Goal: Ask a question: Seek information or help from site administrators or community

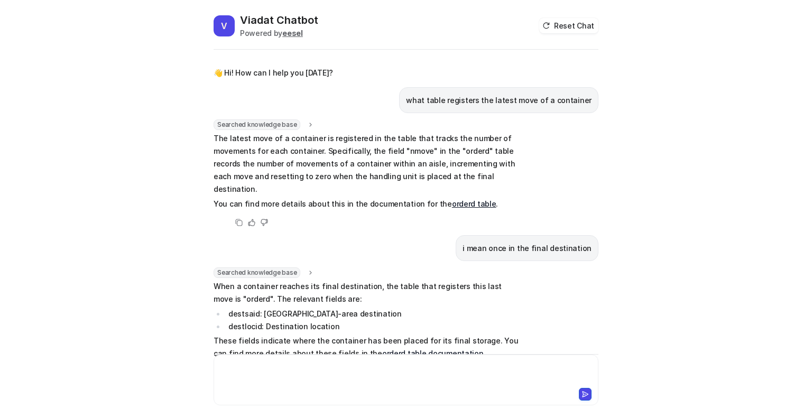
scroll to position [19, 0]
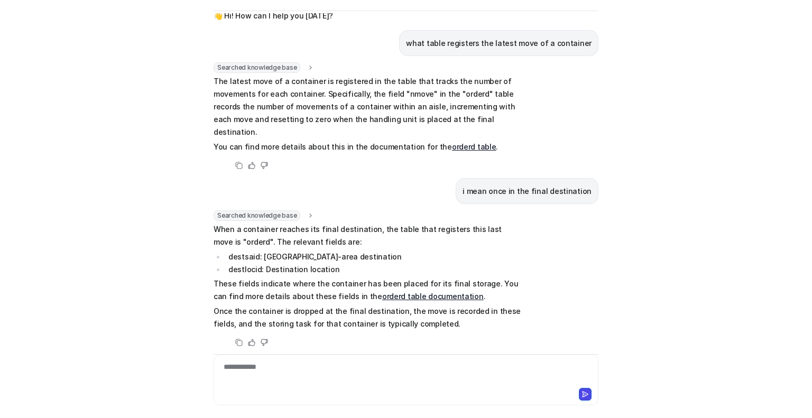
click at [139, 267] on div "V Viadat Chatbot Powered by eesel Reset Chat 👋 Hi! How can I help you [DATE]? w…" at bounding box center [406, 209] width 812 height 418
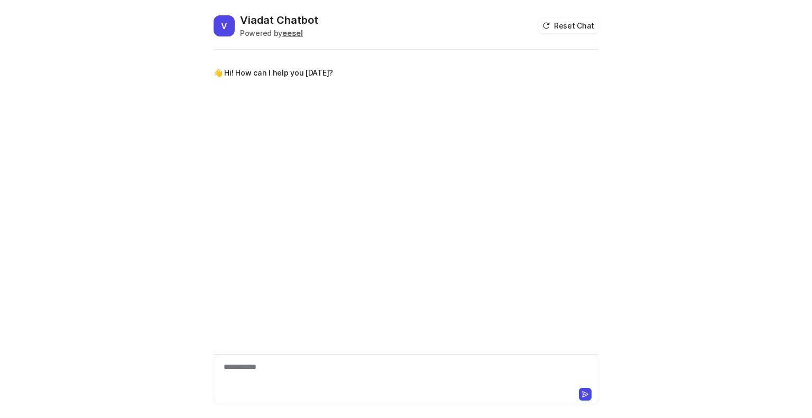
click at [334, 357] on div "**********" at bounding box center [406, 380] width 385 height 51
click at [325, 365] on div at bounding box center [406, 374] width 380 height 24
click at [296, 374] on div at bounding box center [406, 374] width 380 height 24
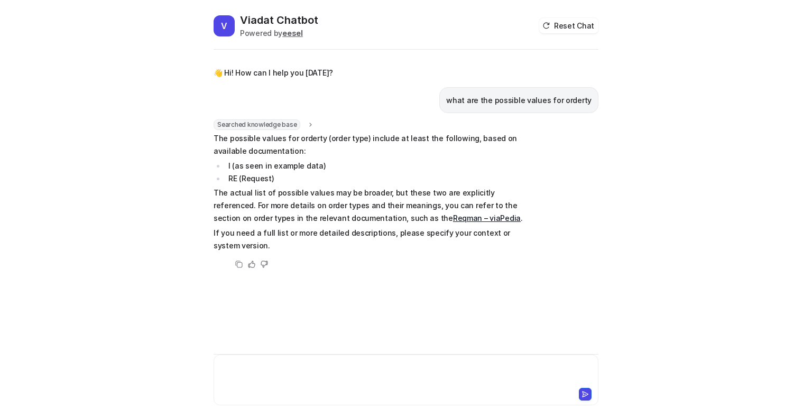
click at [328, 383] on div at bounding box center [406, 374] width 380 height 24
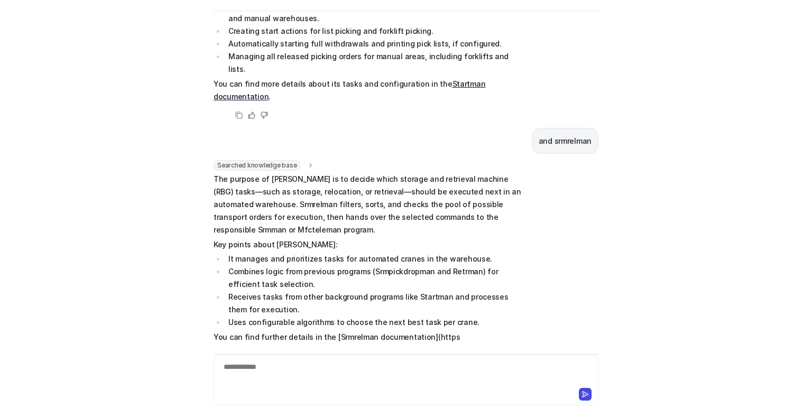
scroll to position [474, 0]
click at [279, 371] on div "**********" at bounding box center [406, 374] width 380 height 24
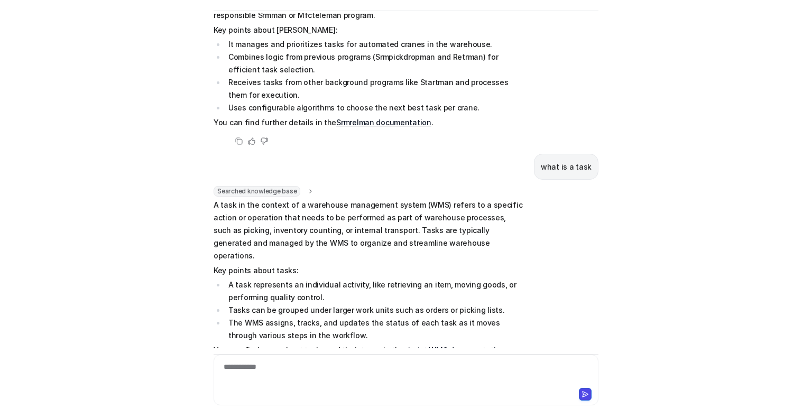
scroll to position [701, 0]
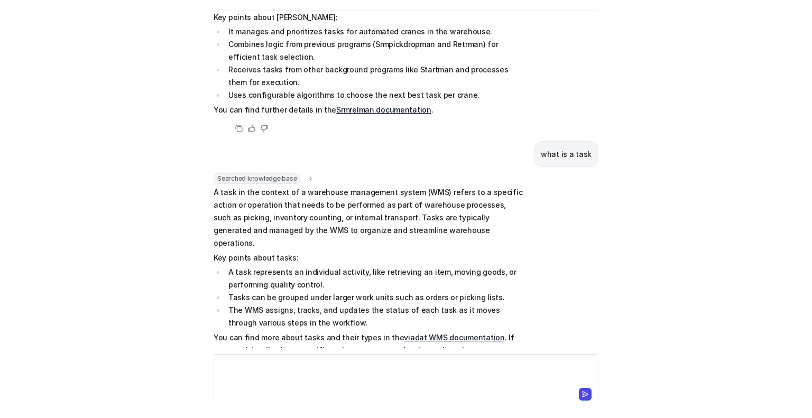
click at [274, 368] on div at bounding box center [406, 374] width 380 height 24
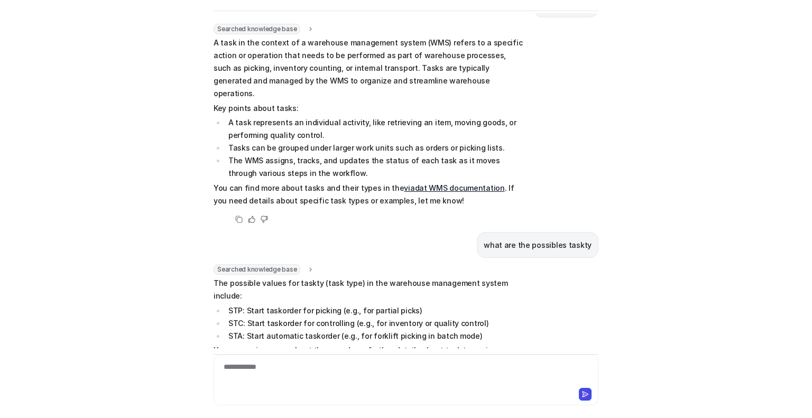
scroll to position [866, 0]
